Goal: Task Accomplishment & Management: Use online tool/utility

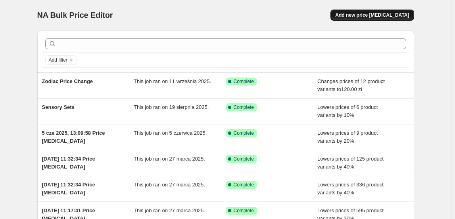
click at [376, 10] on button "Add new price [MEDICAL_DATA]" at bounding box center [371, 15] width 83 height 11
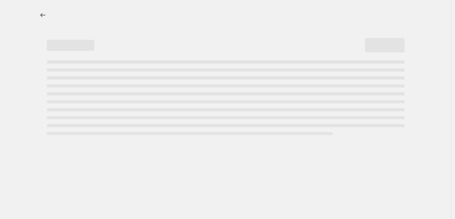
select select "percentage"
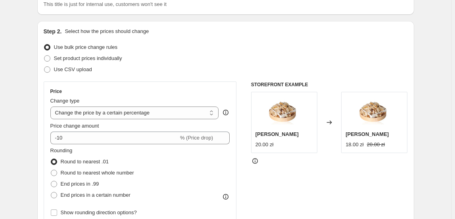
scroll to position [72, 0]
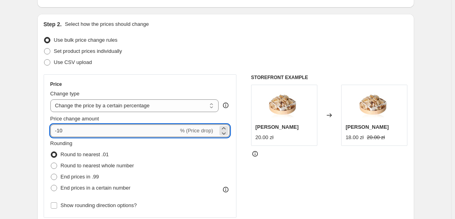
click at [153, 133] on input "-10" at bounding box center [114, 130] width 128 height 13
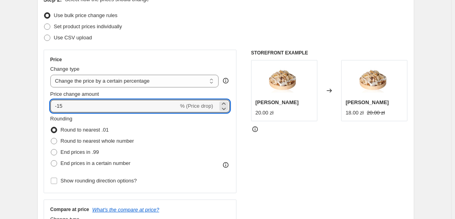
scroll to position [108, 0]
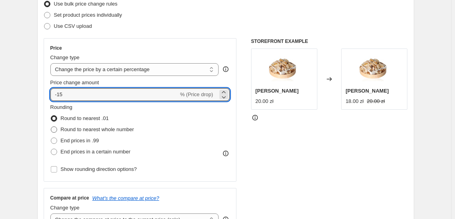
type input "-15"
click at [114, 131] on span "Round to nearest whole number" at bounding box center [97, 129] width 73 height 6
click at [51, 127] on input "Round to nearest whole number" at bounding box center [51, 126] width 0 height 0
radio input "true"
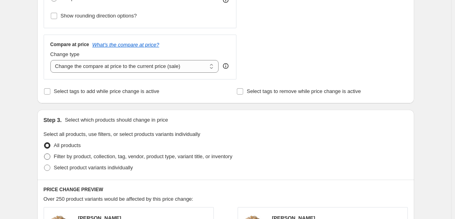
scroll to position [324, 0]
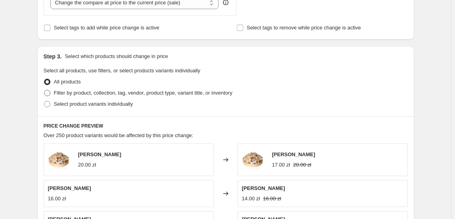
click at [104, 91] on span "Filter by product, collection, tag, vendor, product type, variant title, or inv…" at bounding box center [143, 93] width 178 height 6
click at [44, 90] on input "Filter by product, collection, tag, vendor, product type, variant title, or inv…" at bounding box center [44, 90] width 0 height 0
radio input "true"
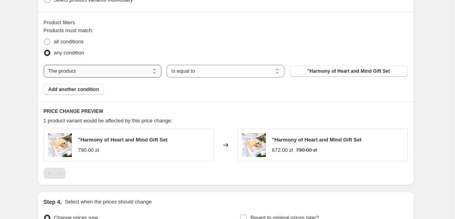
scroll to position [432, 0]
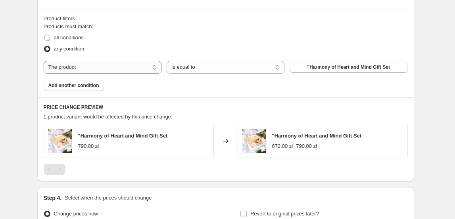
click at [110, 70] on select "The product The product's collection The product's tag The product's vendor The…" at bounding box center [103, 67] width 118 height 13
select select "collection"
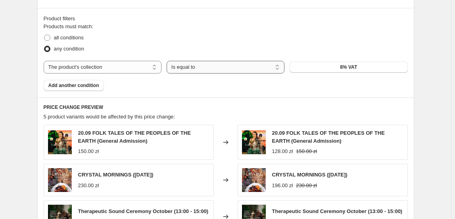
click at [216, 68] on select "Is equal to Is not equal to" at bounding box center [226, 67] width 118 height 13
click at [300, 66] on button "8% VAT" at bounding box center [348, 66] width 118 height 11
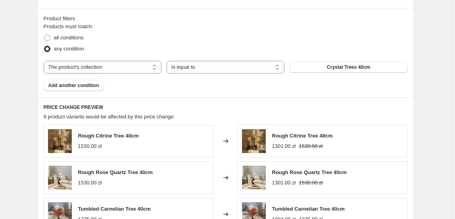
click at [94, 88] on button "Add another condition" at bounding box center [74, 85] width 60 height 11
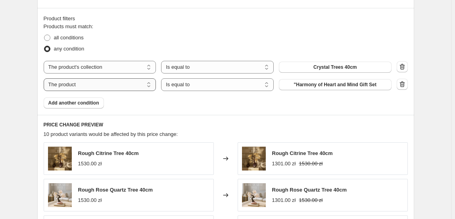
click at [151, 87] on select "The product The product's collection The product's tag The product's vendor The…" at bounding box center [100, 84] width 113 height 13
select select "collection"
click at [327, 80] on button "8% VAT" at bounding box center [335, 84] width 113 height 11
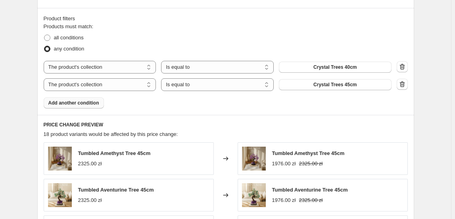
click at [102, 102] on button "Add another condition" at bounding box center [74, 102] width 60 height 11
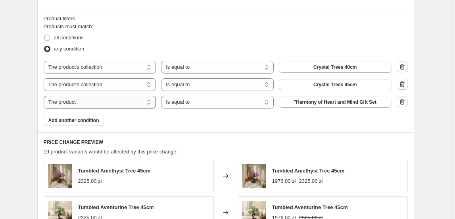
click at [123, 105] on select "The product The product's collection The product's tag The product's vendor The…" at bounding box center [100, 102] width 113 height 13
select select "collection"
click at [197, 105] on select "Is equal to Is not equal to" at bounding box center [217, 102] width 113 height 13
click at [329, 99] on span "8% VAT" at bounding box center [334, 102] width 17 height 6
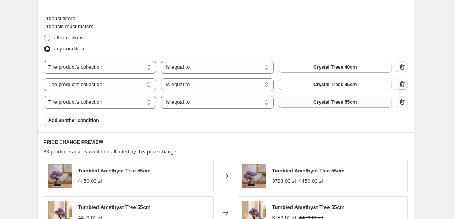
click at [94, 120] on span "Add another condition" at bounding box center [73, 120] width 51 height 6
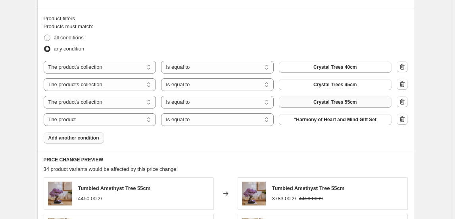
drag, startPoint x: 317, startPoint y: 118, endPoint x: 143, endPoint y: 127, distance: 174.7
click at [143, 127] on div "Products must match: all conditions any condition The product The product's col…" at bounding box center [226, 83] width 364 height 121
click at [142, 125] on div "Products must match: all conditions any condition The product The product's col…" at bounding box center [226, 83] width 364 height 121
click at [142, 123] on select "The product The product's collection The product's tag The product's vendor The…" at bounding box center [100, 119] width 113 height 13
select select "collection"
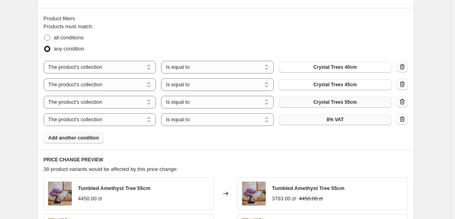
click at [355, 120] on button "8% VAT" at bounding box center [335, 119] width 113 height 11
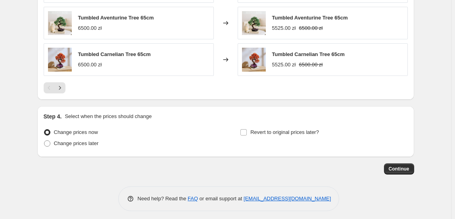
scroll to position [721, 0]
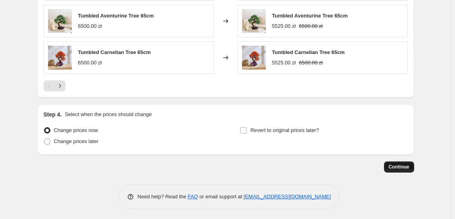
click at [405, 164] on span "Continue" at bounding box center [399, 166] width 21 height 6
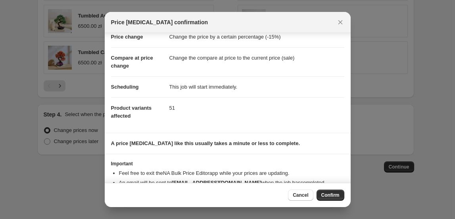
scroll to position [41, 0]
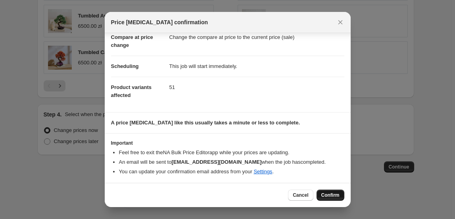
click at [324, 193] on span "Confirm" at bounding box center [330, 195] width 18 height 6
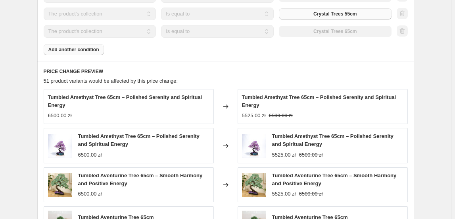
scroll to position [598, 0]
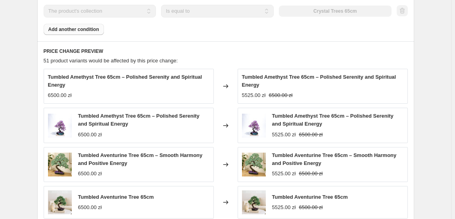
select select "percentage"
select select "collection"
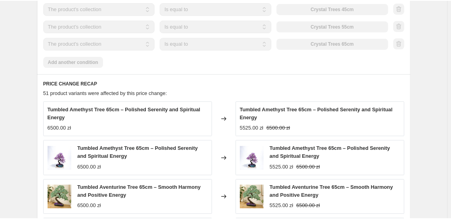
scroll to position [0, 0]
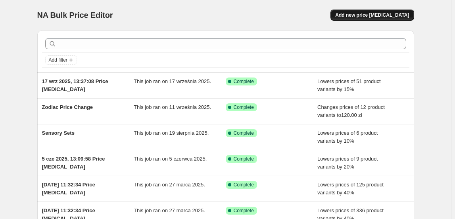
click at [397, 13] on span "Add new price change job" at bounding box center [372, 15] width 74 height 6
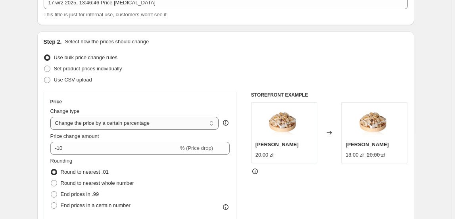
scroll to position [72, 0]
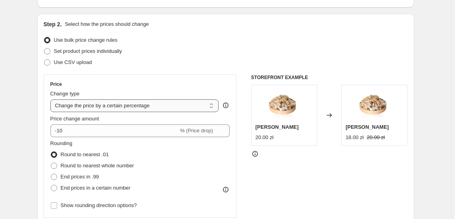
click at [125, 103] on select "Change the price to a certain amount Change the price by a certain amount Chang…" at bounding box center [134, 105] width 169 height 13
select select "no_change"
click at [52, 99] on select "Change the price to a certain amount Change the price by a certain amount Chang…" at bounding box center [134, 105] width 169 height 13
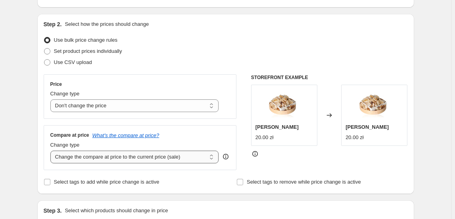
scroll to position [108, 0]
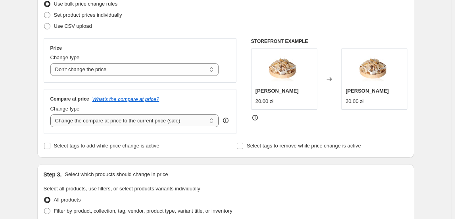
click at [165, 120] on select "Change the compare at price to the current price (sale) Change the compare at p…" at bounding box center [134, 120] width 169 height 13
click at [194, 118] on select "Change the compare at price to the current price (sale) Change the compare at p…" at bounding box center [134, 120] width 169 height 13
select select "to"
click at [52, 114] on select "Change the compare at price to the current price (sale) Change the compare at p…" at bounding box center [134, 120] width 169 height 13
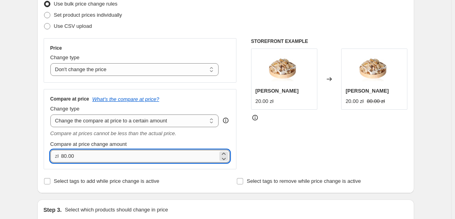
click at [174, 155] on input "80.00" at bounding box center [139, 156] width 157 height 13
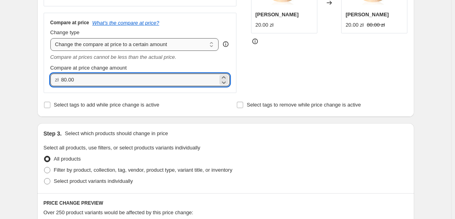
scroll to position [180, 0]
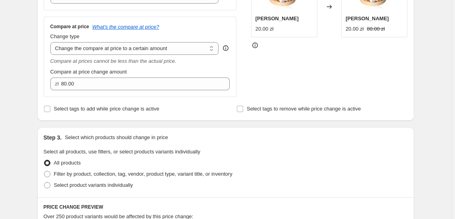
click at [172, 95] on div "Compare at price What's the compare at price? Change type Change the compare at…" at bounding box center [140, 57] width 193 height 80
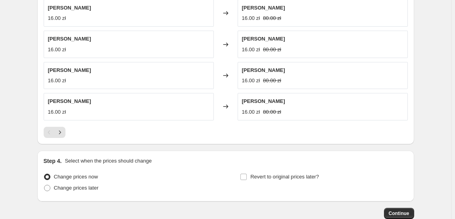
scroll to position [379, 0]
